Goal: Task Accomplishment & Management: Manage account settings

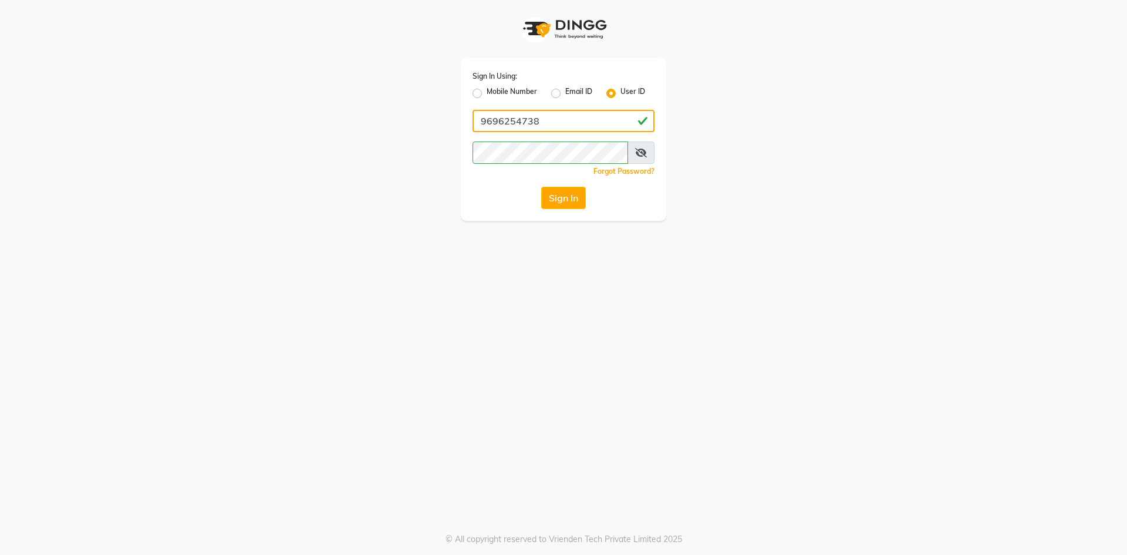
click at [587, 124] on input "9696254738" at bounding box center [564, 121] width 182 height 22
type input "neha@123"
click at [570, 193] on button "Sign In" at bounding box center [563, 198] width 45 height 22
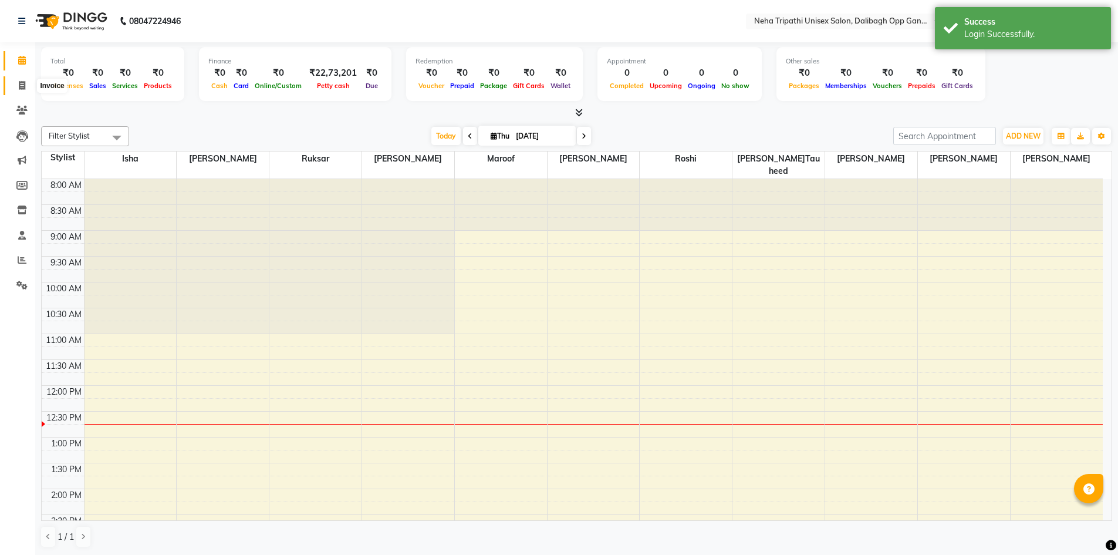
click at [19, 83] on icon at bounding box center [22, 85] width 6 height 9
select select "service"
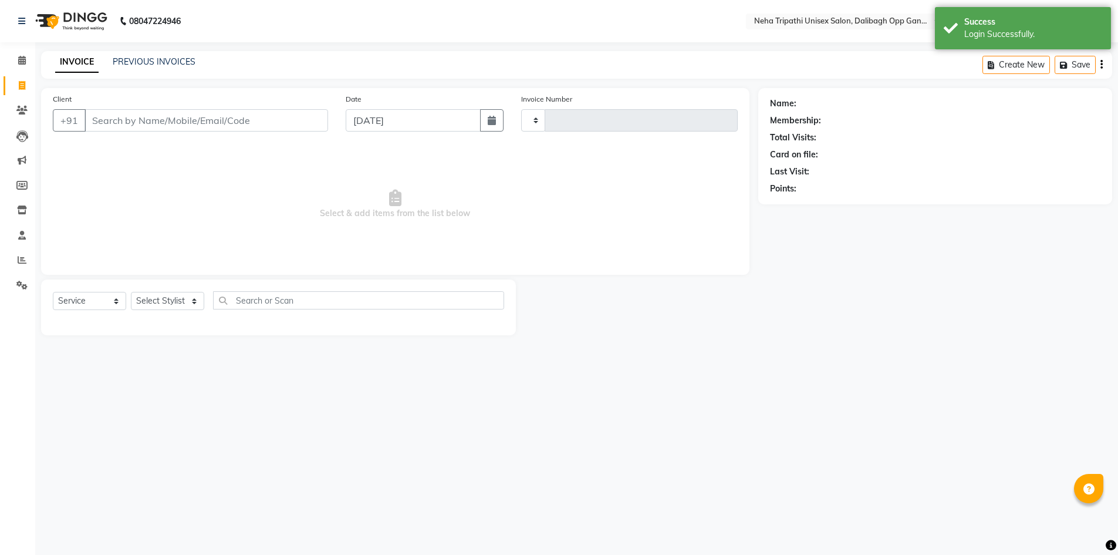
type input "1099"
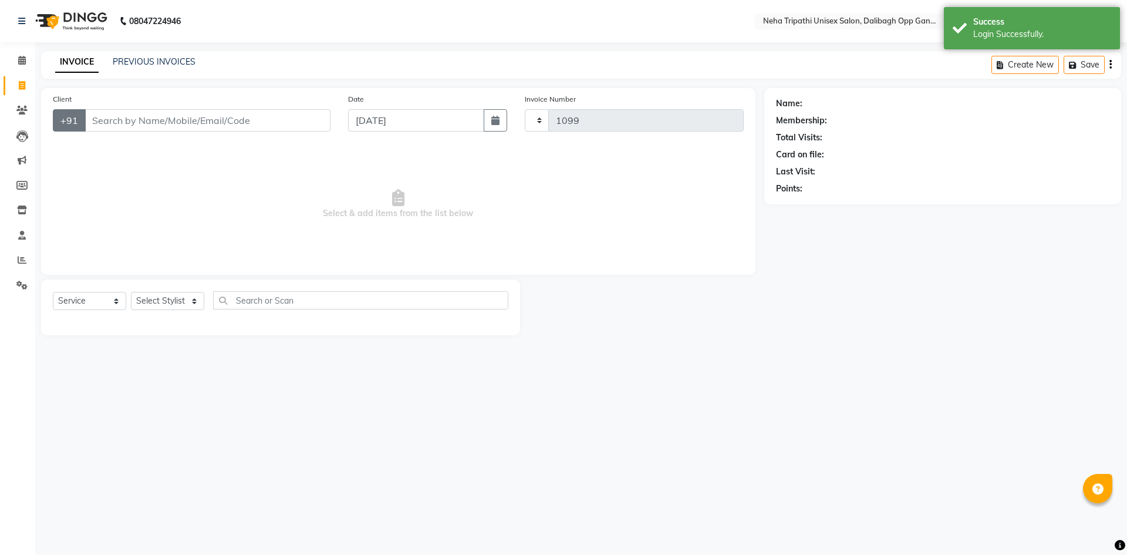
select select "6624"
click at [120, 115] on input "Client" at bounding box center [208, 120] width 246 height 22
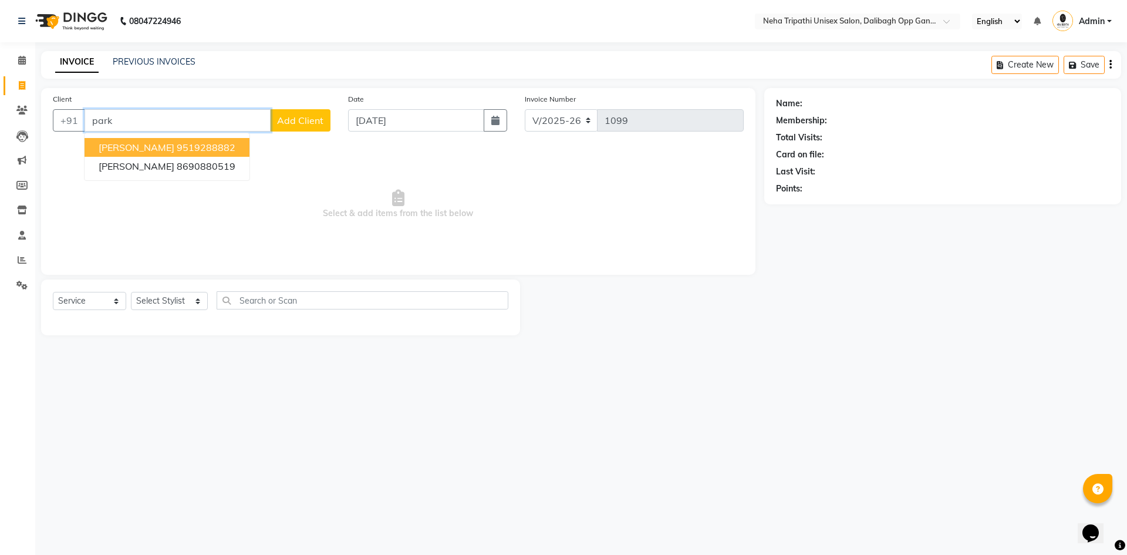
click at [188, 147] on ngb-highlight "9519288882" at bounding box center [206, 147] width 59 height 12
type input "9519288882"
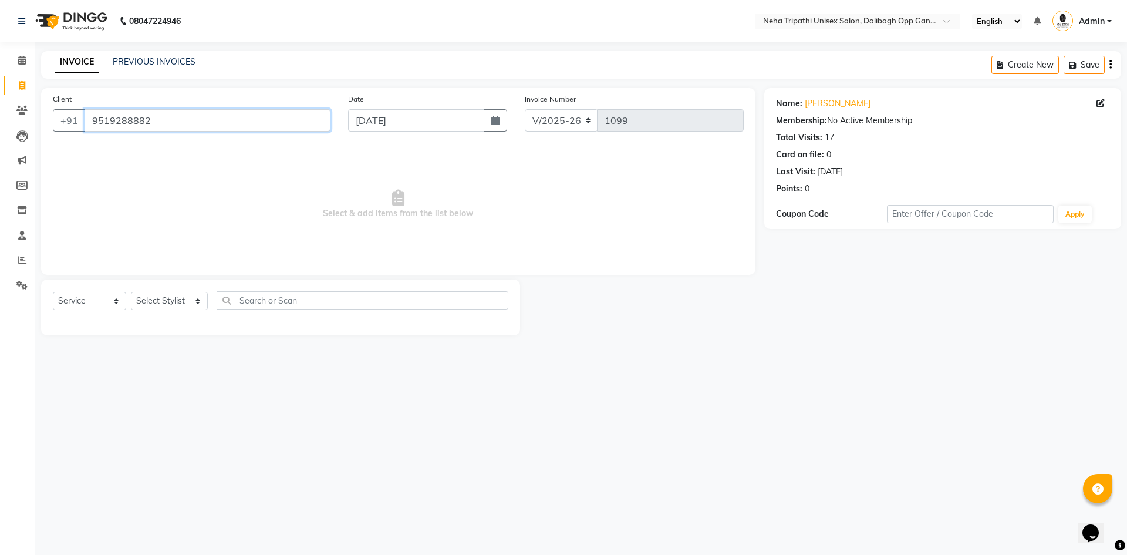
click at [193, 113] on input "9519288882" at bounding box center [208, 120] width 246 height 22
drag, startPoint x: 147, startPoint y: 119, endPoint x: 79, endPoint y: 116, distance: 68.1
click at [86, 116] on input "9519288882" at bounding box center [208, 120] width 246 height 22
click at [22, 107] on icon at bounding box center [21, 110] width 11 height 9
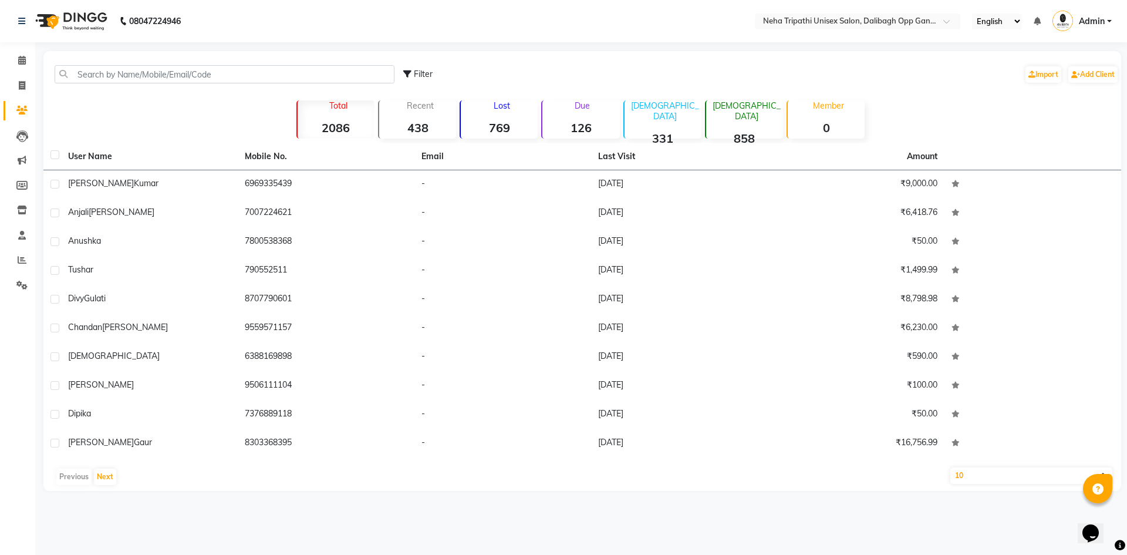
click at [142, 65] on div "Filter Import Add Client" at bounding box center [582, 74] width 1073 height 37
click at [124, 69] on input "text" at bounding box center [225, 74] width 340 height 18
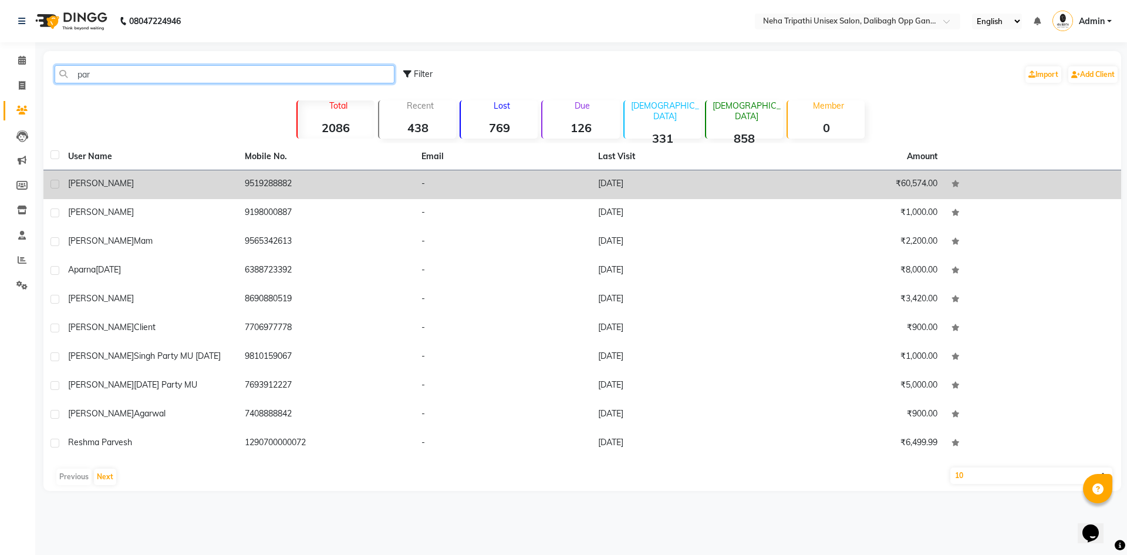
type input "par"
click at [333, 176] on td "9519288882" at bounding box center [326, 184] width 177 height 29
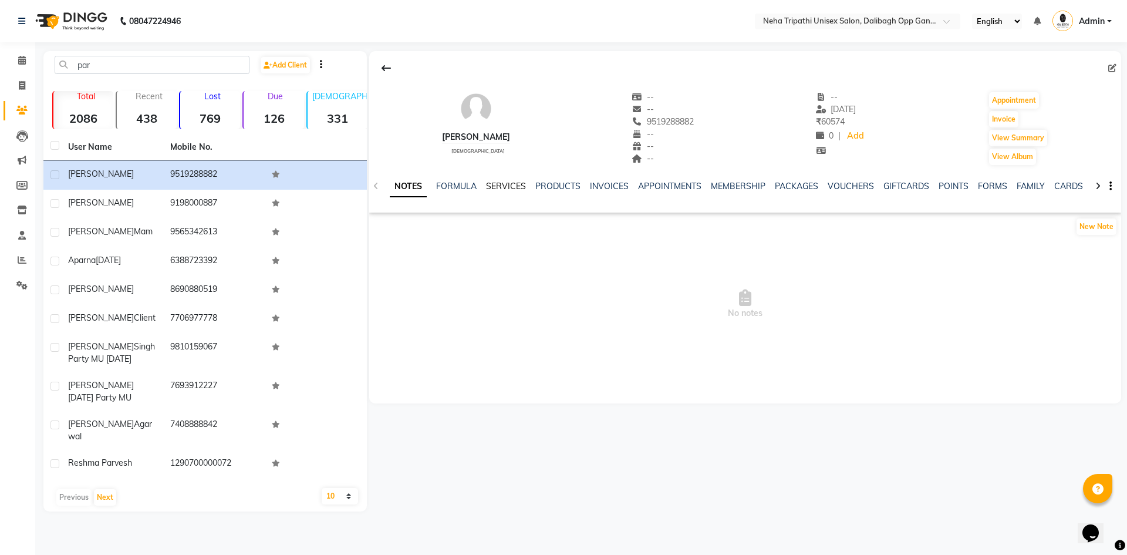
click at [496, 186] on link "SERVICES" at bounding box center [506, 186] width 40 height 11
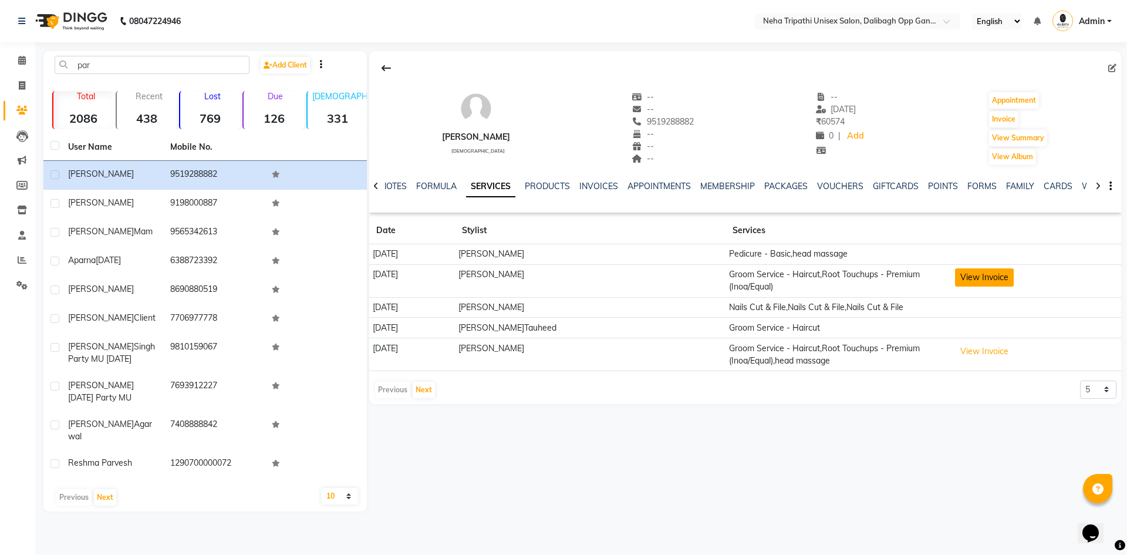
click at [986, 275] on button "View Invoice" at bounding box center [984, 277] width 59 height 18
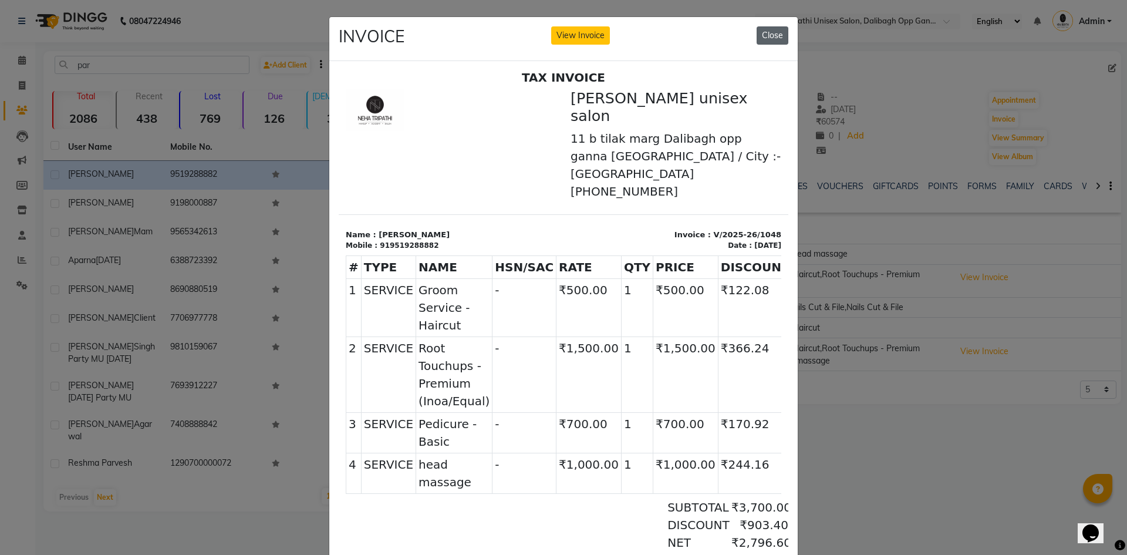
click at [773, 36] on button "Close" at bounding box center [773, 35] width 32 height 18
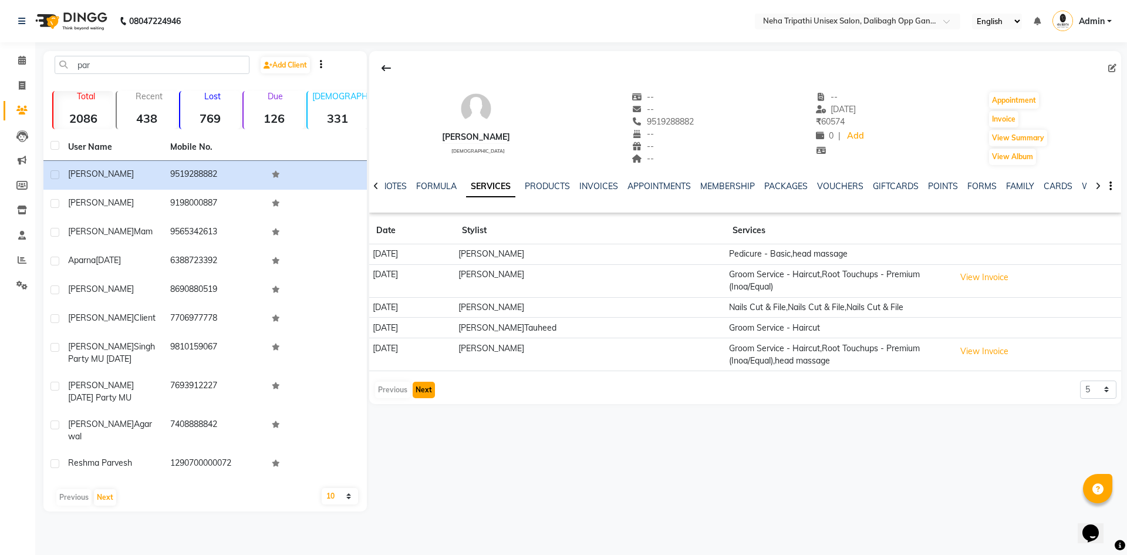
click at [422, 393] on button "Next" at bounding box center [424, 390] width 22 height 16
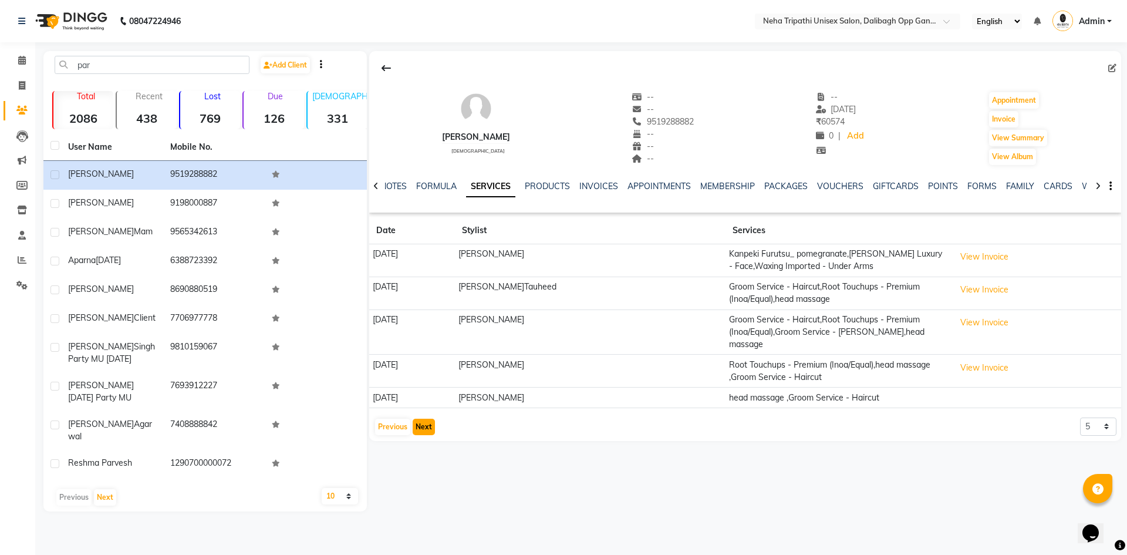
click at [426, 419] on button "Next" at bounding box center [424, 427] width 22 height 16
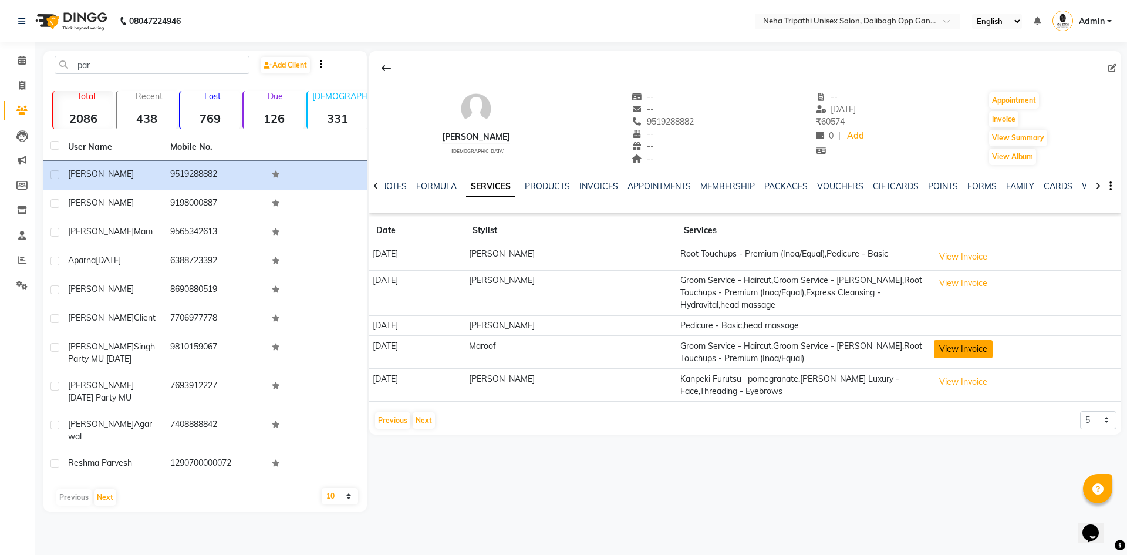
click at [990, 353] on button "View Invoice" at bounding box center [963, 349] width 59 height 18
